Goal: Communication & Community: Answer question/provide support

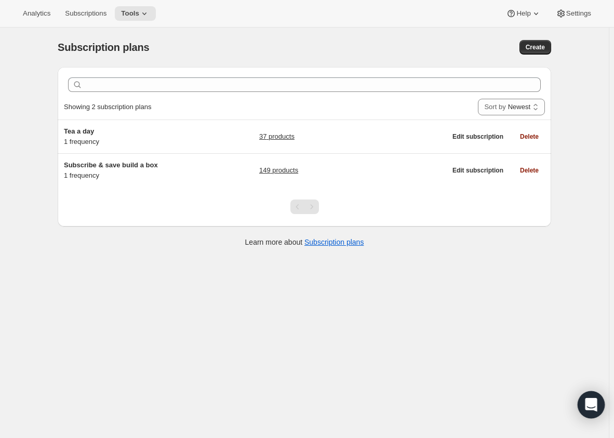
click at [582, 414] on div "Open Intercom Messenger" at bounding box center [592, 405] width 28 height 28
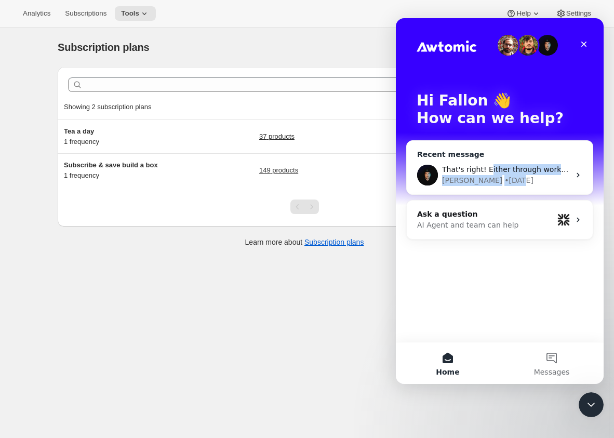
click at [485, 176] on div "That's right! Either through working with a third-party developer or by working…" at bounding box center [506, 175] width 128 height 22
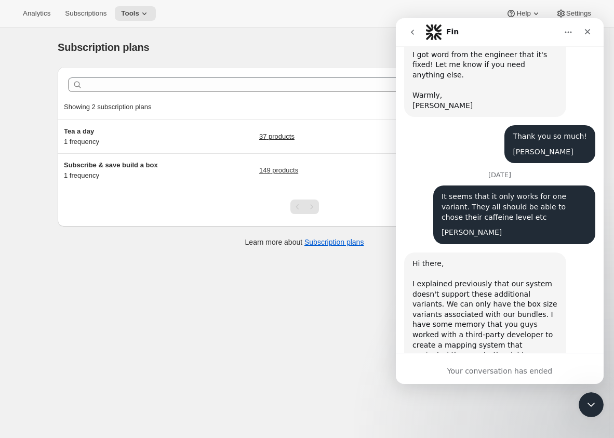
scroll to position [2558, 0]
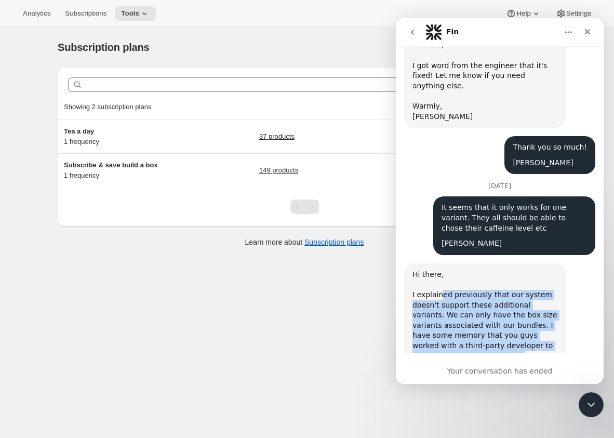
drag, startPoint x: 439, startPoint y: 110, endPoint x: 536, endPoint y: 218, distance: 145.4
click at [540, 270] on div "Hi there, I explained previously that our system doesn't support these addition…" at bounding box center [486, 351] width 146 height 163
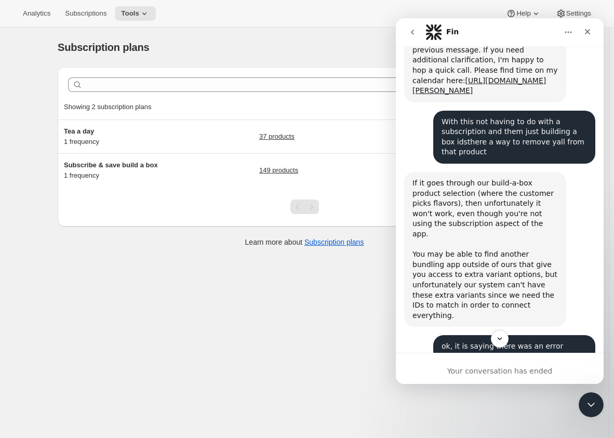
scroll to position [1860, 0]
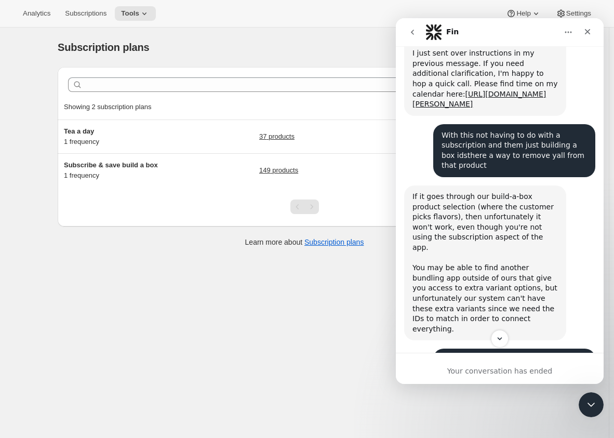
drag, startPoint x: 434, startPoint y: 221, endPoint x: 505, endPoint y: 225, distance: 71.8
click at [505, 349] on div "ok, it is saying there was an error creating your bundle when i try to add an e…" at bounding box center [515, 370] width 162 height 43
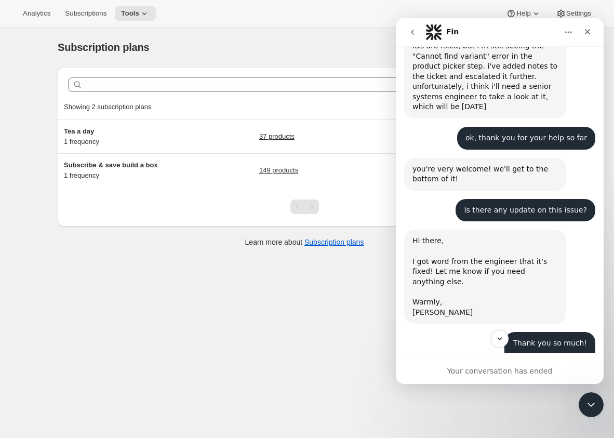
scroll to position [2379, 0]
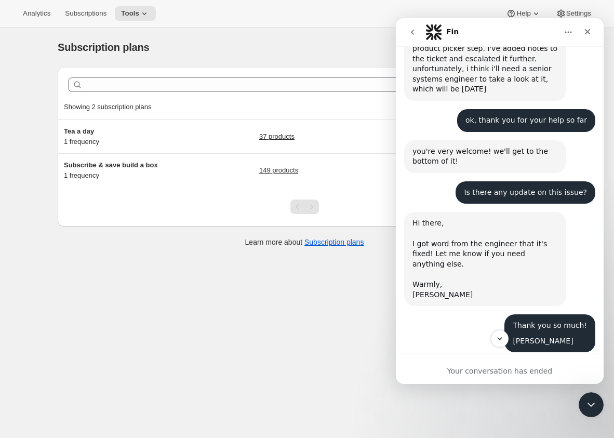
drag, startPoint x: 449, startPoint y: 203, endPoint x: 495, endPoint y: 225, distance: 50.5
click at [495, 381] on div "It seems that it only works for one variant. They all should be able to chose t…" at bounding box center [515, 396] width 146 height 31
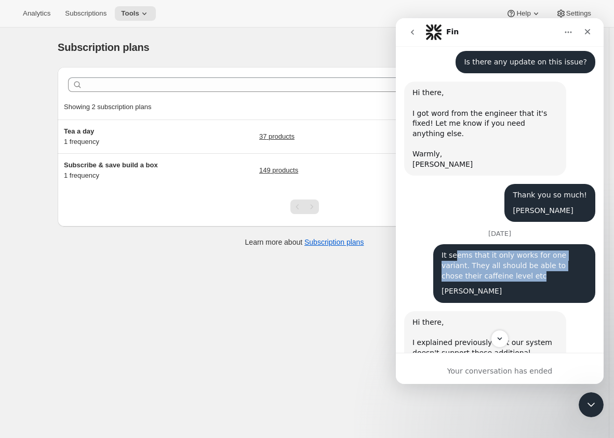
scroll to position [2521, 0]
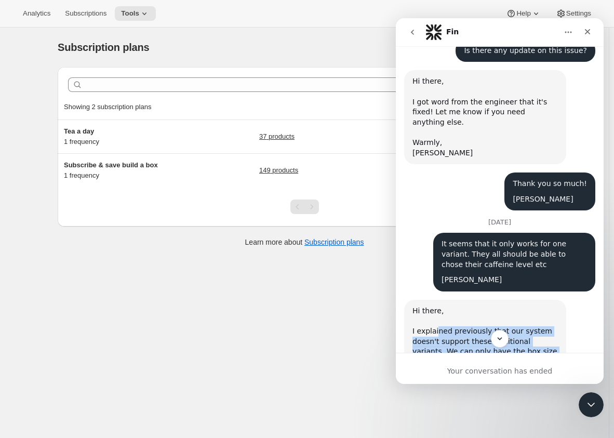
drag, startPoint x: 442, startPoint y: 152, endPoint x: 469, endPoint y: 240, distance: 92.4
click at [469, 306] on div "Hi there, I explained previously that our system doesn't support these addition…" at bounding box center [486, 387] width 146 height 163
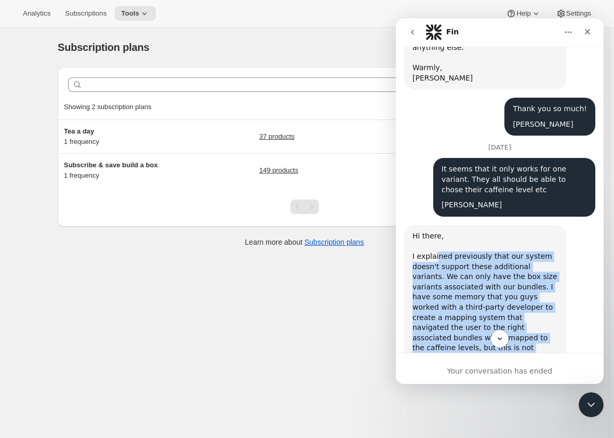
scroll to position [2605, 0]
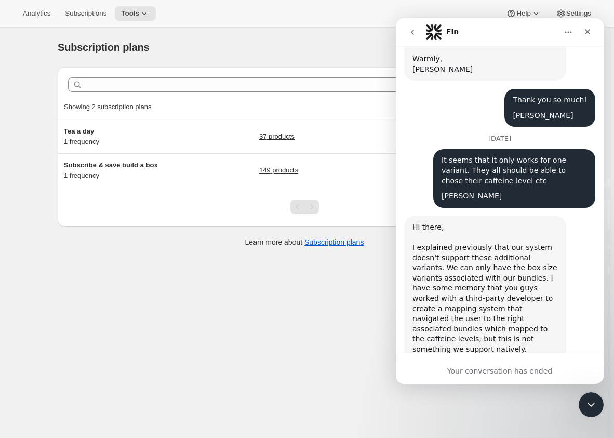
drag, startPoint x: 449, startPoint y: 216, endPoint x: 562, endPoint y: 245, distance: 116.6
click at [562, 406] on div "Gotcha. So the only way to get what we are looking for is to go with another co…" at bounding box center [515, 426] width 146 height 41
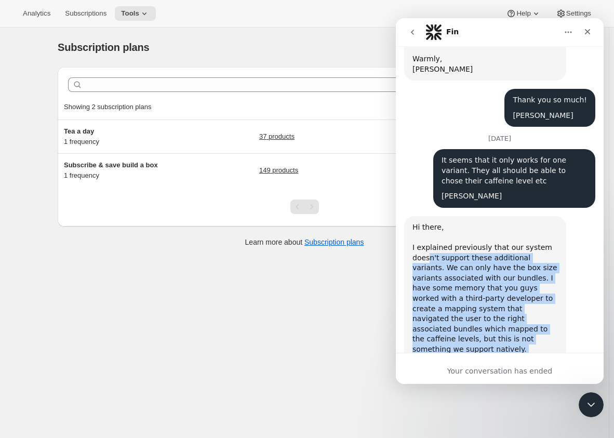
drag, startPoint x: 519, startPoint y: 307, endPoint x: 427, endPoint y: 77, distance: 247.5
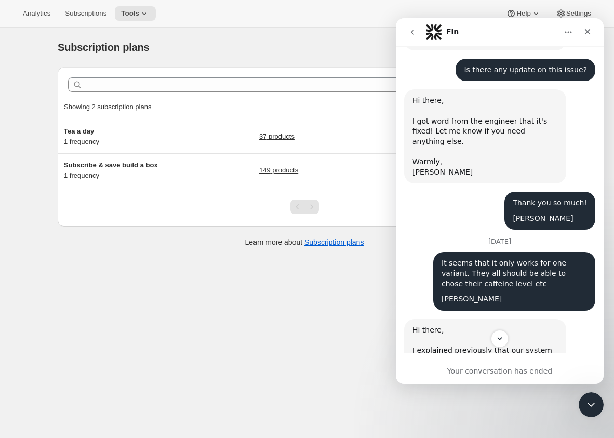
scroll to position [2511, 0]
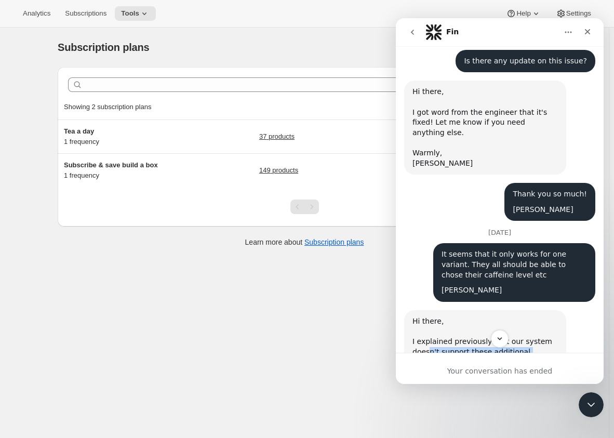
click at [474, 317] on div "Hi there, I explained previously that our system doesn't support these addition…" at bounding box center [486, 398] width 146 height 163
drag, startPoint x: 417, startPoint y: 162, endPoint x: 546, endPoint y: 251, distance: 156.3
click at [546, 317] on div "Hi there, I explained previously that our system doesn't support these addition…" at bounding box center [486, 398] width 146 height 163
drag, startPoint x: 491, startPoint y: 234, endPoint x: 417, endPoint y: 145, distance: 115.6
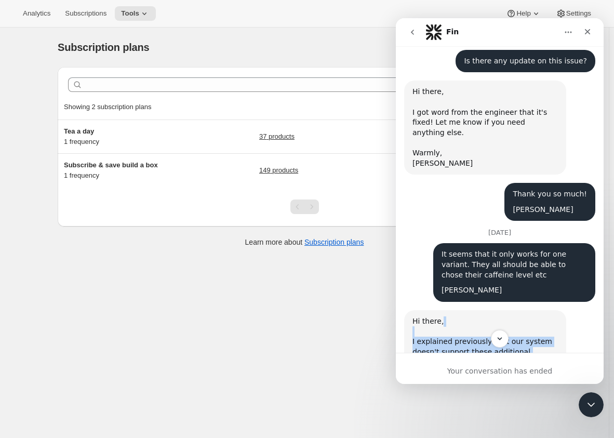
click at [417, 317] on div "Hi there, I explained previously that our system doesn't support these addition…" at bounding box center [486, 398] width 146 height 163
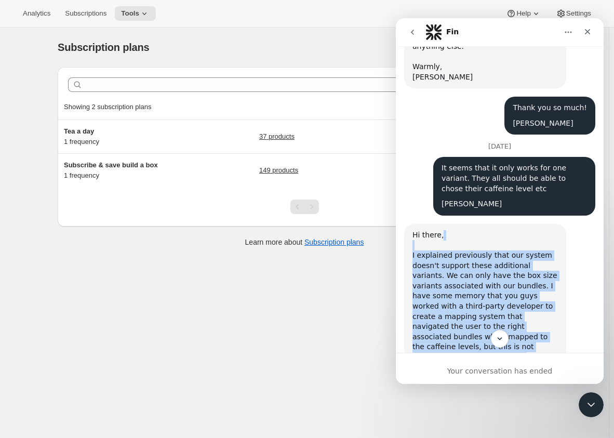
scroll to position [2605, 0]
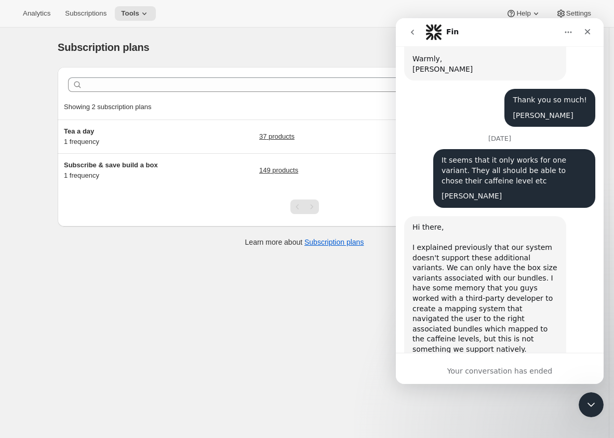
drag, startPoint x: 474, startPoint y: 220, endPoint x: 563, endPoint y: 238, distance: 90.2
click at [568, 406] on div "Gotcha. So the only way to get what we are looking for is to go with another co…" at bounding box center [515, 426] width 146 height 41
drag, startPoint x: 430, startPoint y: 281, endPoint x: 546, endPoint y: 310, distance: 120.0
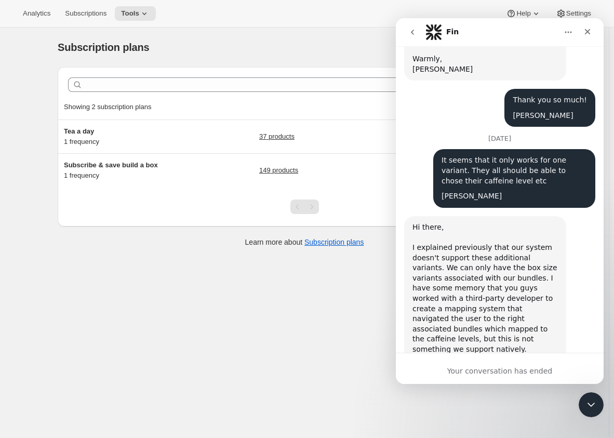
drag, startPoint x: 460, startPoint y: 280, endPoint x: 534, endPoint y: 313, distance: 81.4
drag, startPoint x: 529, startPoint y: 313, endPoint x: 422, endPoint y: 282, distance: 111.2
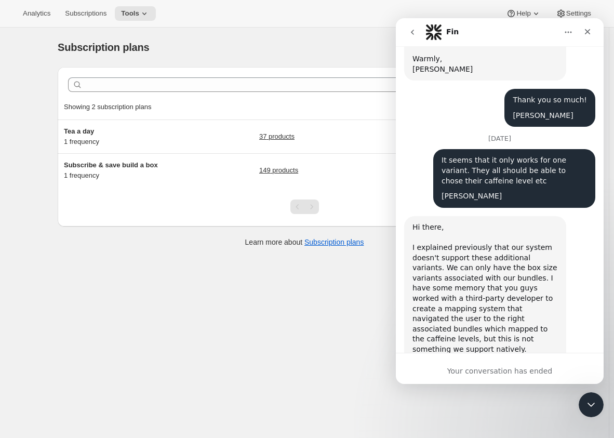
click at [187, 397] on div "Subscription plans. This page is ready Subscription plans Create Clear Showing …" at bounding box center [304, 247] width 609 height 438
